Goal: Task Accomplishment & Management: Use online tool/utility

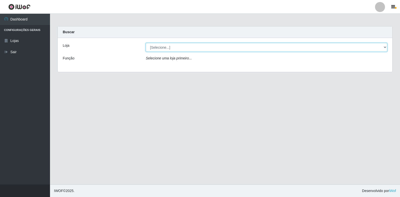
click at [165, 47] on select "[Selecione...] Extrabom - Loja 18 Goiabeiras" at bounding box center [267, 47] width 242 height 9
click at [166, 48] on select "[Selecione...] Extrabom - Loja 18 Goiabeiras" at bounding box center [267, 47] width 242 height 9
click at [181, 46] on select "[Selecione...] Extrabom - Loja 18 Goiabeiras" at bounding box center [267, 47] width 242 height 9
select select "501"
click at [146, 43] on select "[Selecione...] Extrabom - Loja 18 Goiabeiras" at bounding box center [267, 47] width 242 height 9
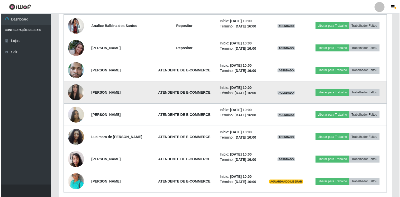
scroll to position [199, 0]
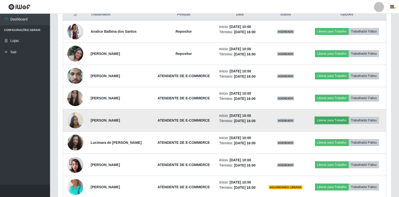
click at [335, 123] on button "Liberar para Trabalho" at bounding box center [332, 120] width 34 height 7
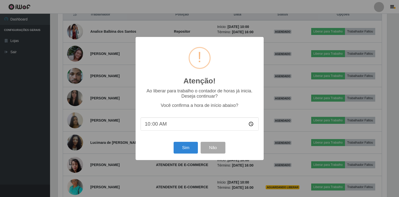
scroll to position [104, 330]
click at [184, 147] on button "Sim" at bounding box center [186, 148] width 24 height 12
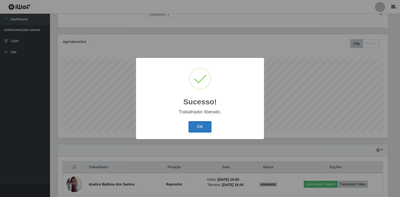
click at [206, 126] on button "OK" at bounding box center [200, 127] width 23 height 12
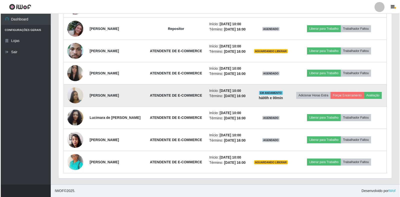
scroll to position [246, 0]
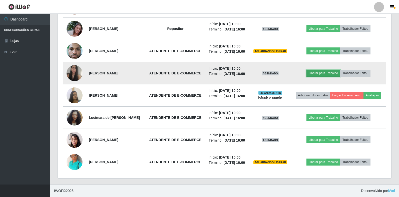
click at [329, 70] on button "Liberar para Trabalho" at bounding box center [323, 73] width 34 height 7
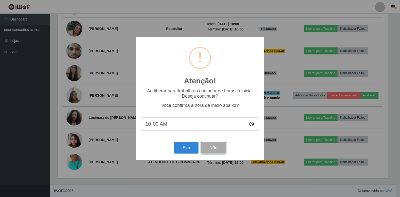
click at [223, 148] on button "Não" at bounding box center [213, 148] width 25 height 12
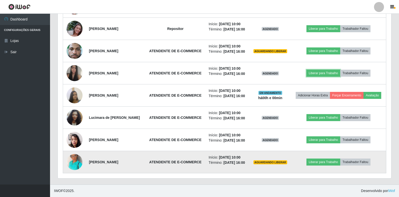
scroll to position [254, 0]
click at [314, 159] on button "Liberar para Trabalho" at bounding box center [323, 162] width 34 height 7
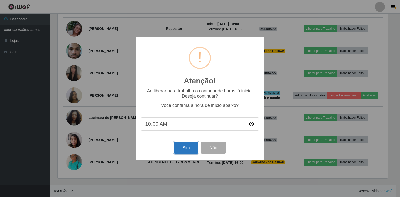
click at [187, 152] on button "Sim" at bounding box center [186, 148] width 24 height 12
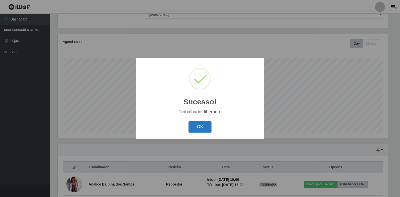
click at [195, 125] on button "OK" at bounding box center [200, 127] width 23 height 12
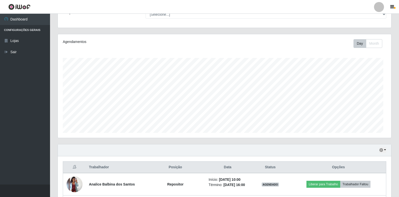
scroll to position [0, 0]
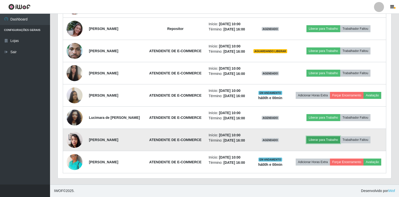
click at [329, 137] on button "Liberar para Trabalho" at bounding box center [323, 140] width 34 height 7
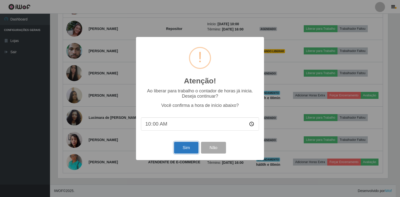
click at [184, 147] on button "Sim" at bounding box center [186, 148] width 24 height 12
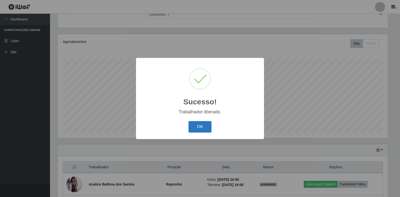
click at [195, 125] on button "OK" at bounding box center [200, 127] width 23 height 12
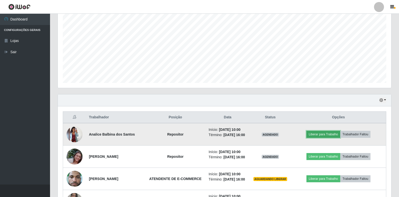
click at [326, 134] on button "Liberar para Trabalho" at bounding box center [323, 134] width 34 height 7
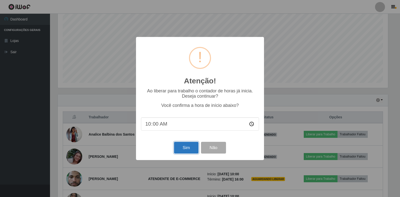
click at [188, 151] on button "Sim" at bounding box center [186, 148] width 24 height 12
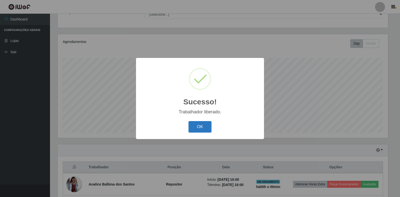
click at [208, 126] on button "OK" at bounding box center [200, 127] width 23 height 12
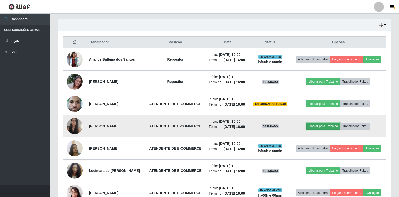
click at [328, 130] on button "Liberar para Trabalho" at bounding box center [323, 126] width 34 height 7
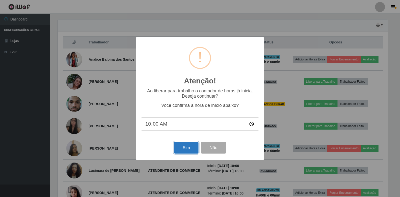
click at [182, 150] on button "Sim" at bounding box center [186, 148] width 24 height 12
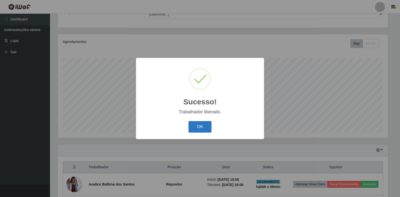
click at [200, 129] on button "OK" at bounding box center [200, 127] width 23 height 12
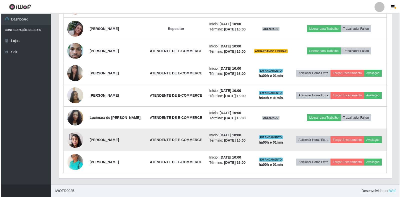
scroll to position [221, 0]
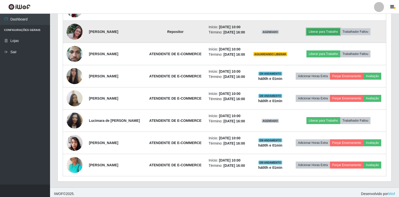
click at [336, 35] on button "Liberar para Trabalho" at bounding box center [323, 31] width 34 height 7
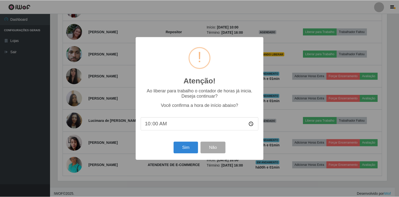
scroll to position [104, 330]
click at [185, 149] on button "Sim" at bounding box center [186, 148] width 24 height 12
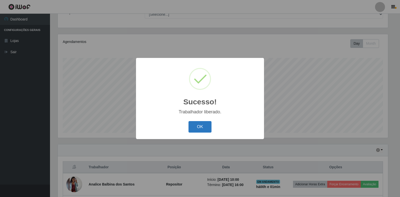
click at [200, 128] on button "OK" at bounding box center [200, 127] width 23 height 12
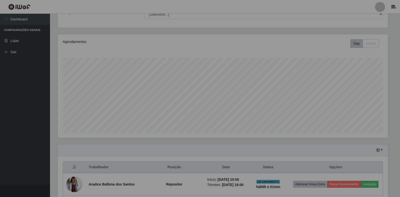
click at [200, 129] on div "Sucesso! × Trabalhador liberado. OK Cancel" at bounding box center [200, 98] width 400 height 197
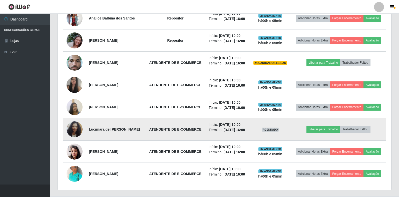
scroll to position [221, 0]
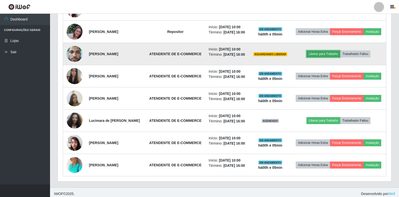
click at [326, 58] on button "Liberar para Trabalho" at bounding box center [323, 54] width 34 height 7
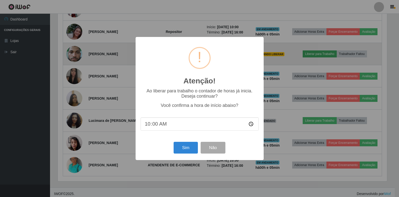
scroll to position [104, 330]
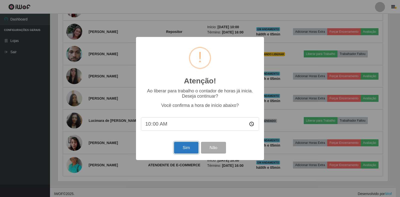
click at [186, 146] on button "Sim" at bounding box center [186, 148] width 24 height 12
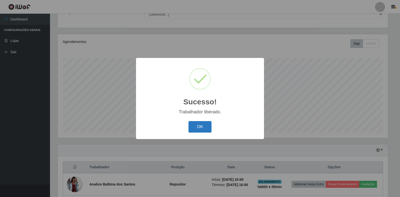
click at [203, 124] on button "OK" at bounding box center [200, 127] width 23 height 12
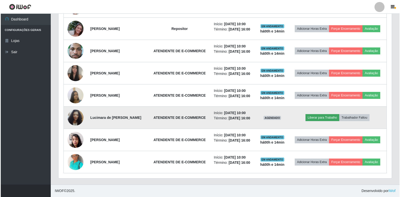
scroll to position [254, 0]
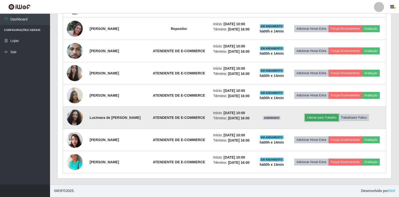
click at [319, 114] on button "Liberar para Trabalho" at bounding box center [322, 117] width 34 height 7
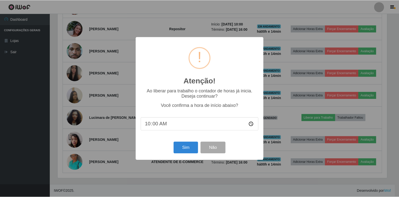
scroll to position [104, 330]
click at [189, 154] on button "Sim" at bounding box center [186, 148] width 24 height 12
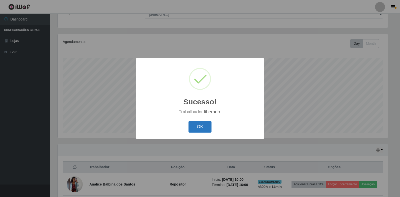
click at [194, 129] on button "OK" at bounding box center [200, 127] width 23 height 12
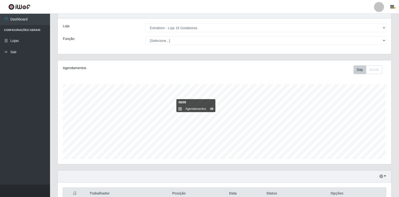
scroll to position [25, 0]
